Goal: Transaction & Acquisition: Obtain resource

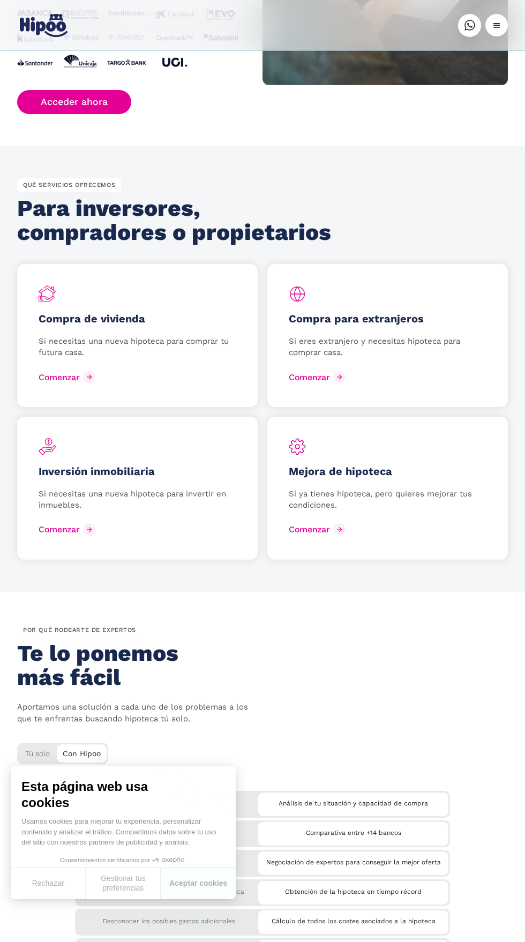
scroll to position [1435, 0]
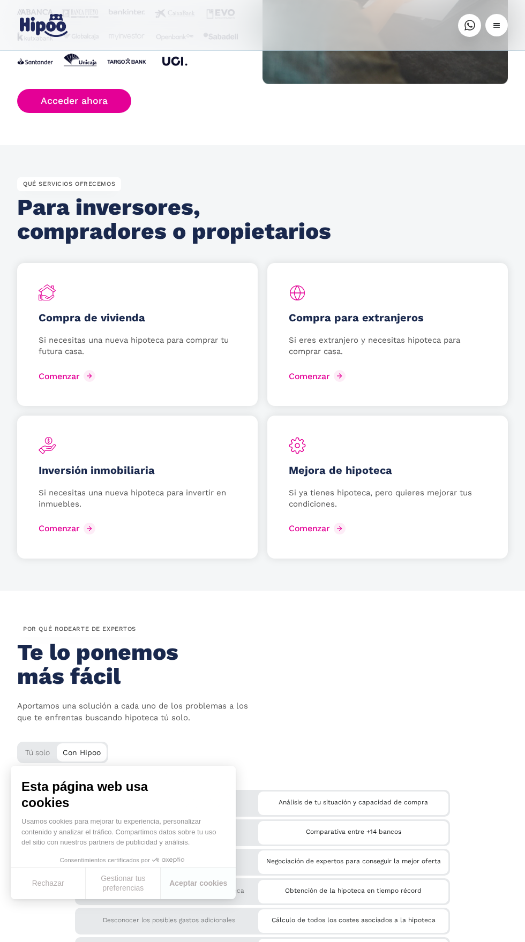
click at [87, 330] on div "Compra de vivienda Si necesitas una nueva hipoteca para comprar tu futura casa.…" at bounding box center [137, 334] width 240 height 143
click at [66, 309] on div "Compra de vivienda Si necesitas una nueva hipoteca para comprar tu futura casa.…" at bounding box center [137, 334] width 240 height 143
click at [69, 333] on div "Compra de vivienda Si necesitas una nueva hipoteca para comprar tu futura casa.…" at bounding box center [137, 334] width 240 height 143
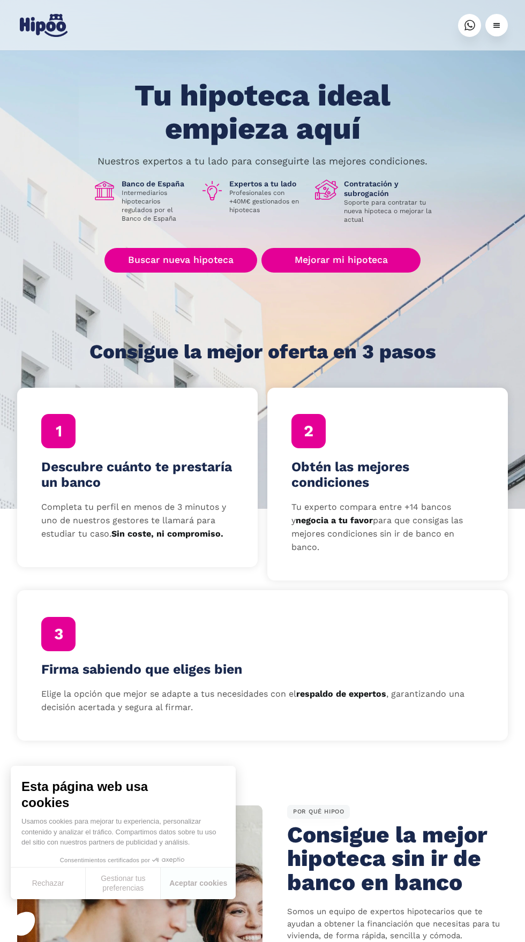
scroll to position [16, 0]
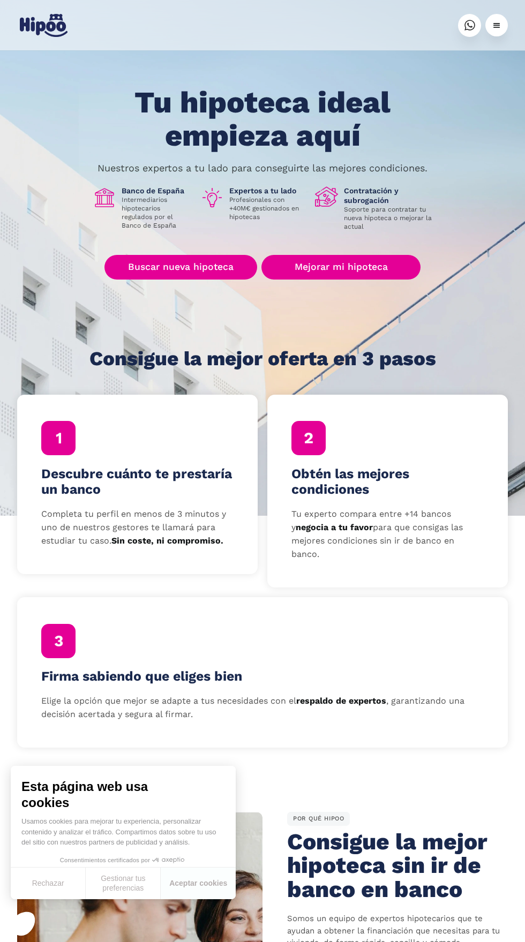
click at [175, 263] on link "Buscar nueva hipoteca" at bounding box center [180, 267] width 153 height 25
